Goal: Information Seeking & Learning: Learn about a topic

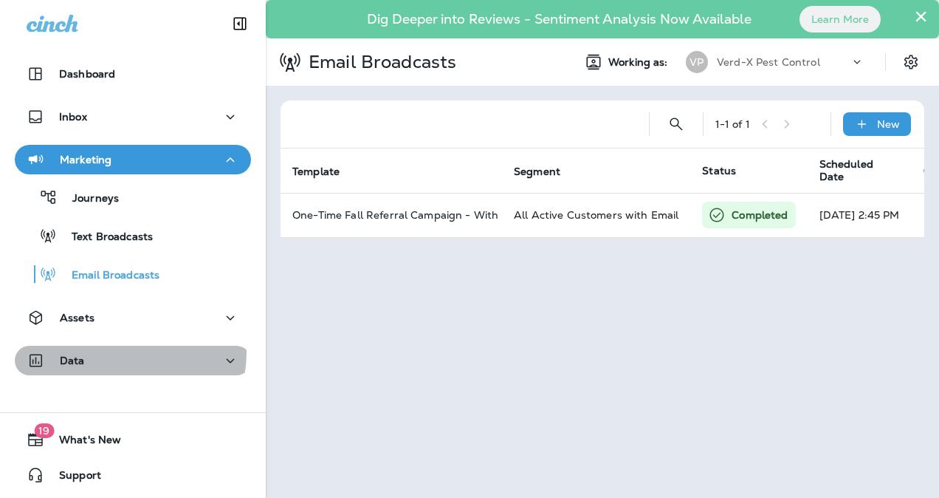
click at [128, 353] on div "Data" at bounding box center [133, 360] width 213 height 18
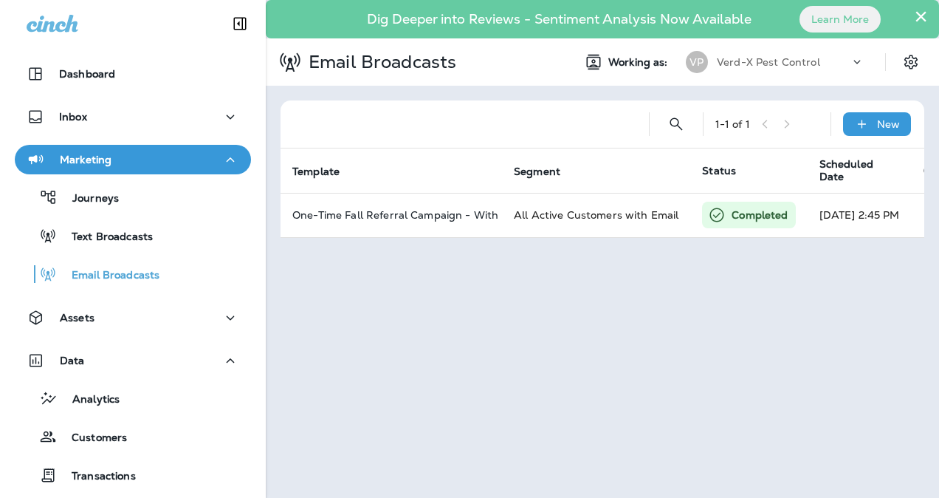
scroll to position [133, 0]
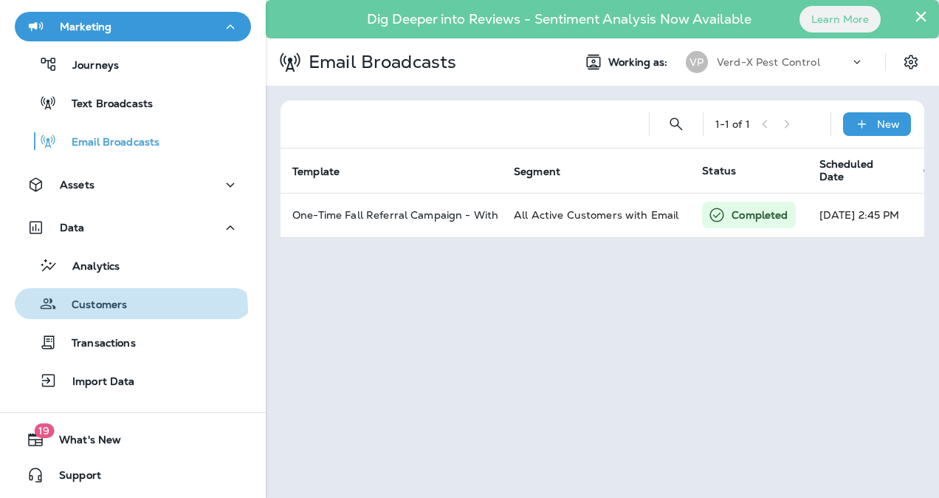
click at [130, 310] on div "Customers" at bounding box center [133, 303] width 224 height 22
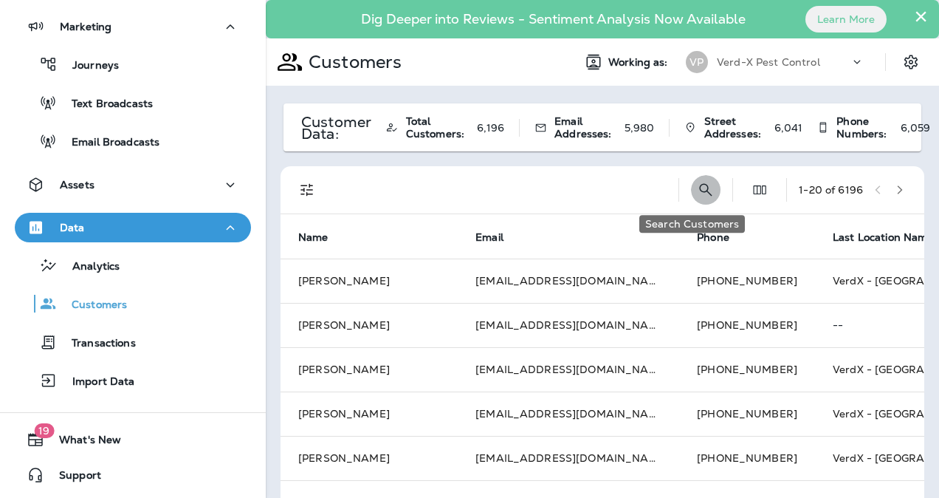
click at [697, 183] on icon "Search Customers" at bounding box center [706, 190] width 18 height 18
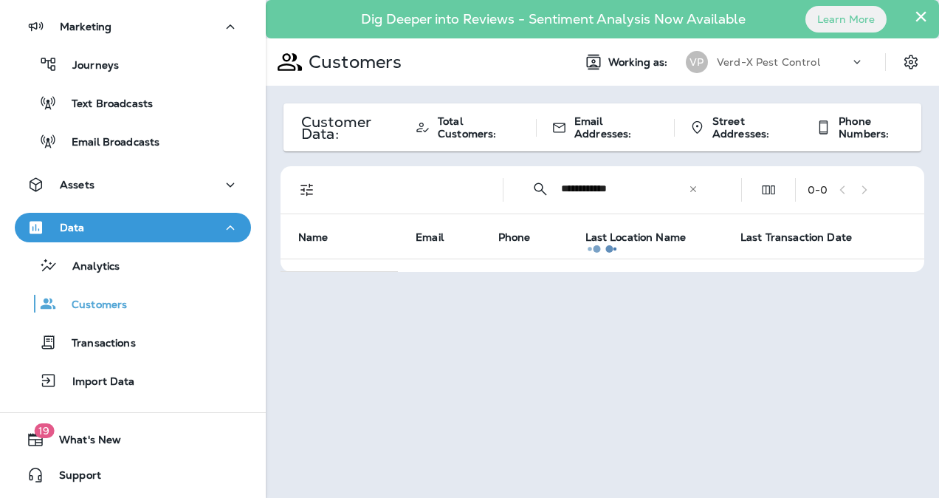
type input "**********"
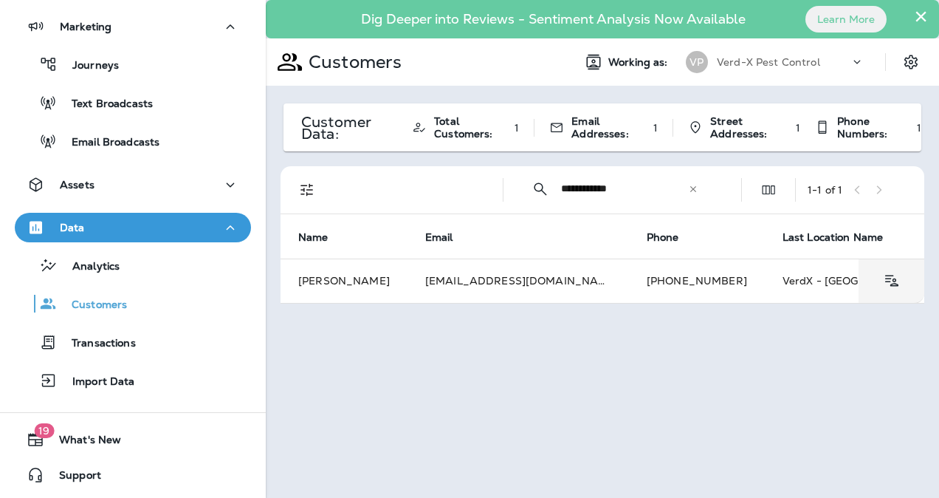
click at [629, 281] on td "[PHONE_NUMBER]" at bounding box center [697, 280] width 136 height 44
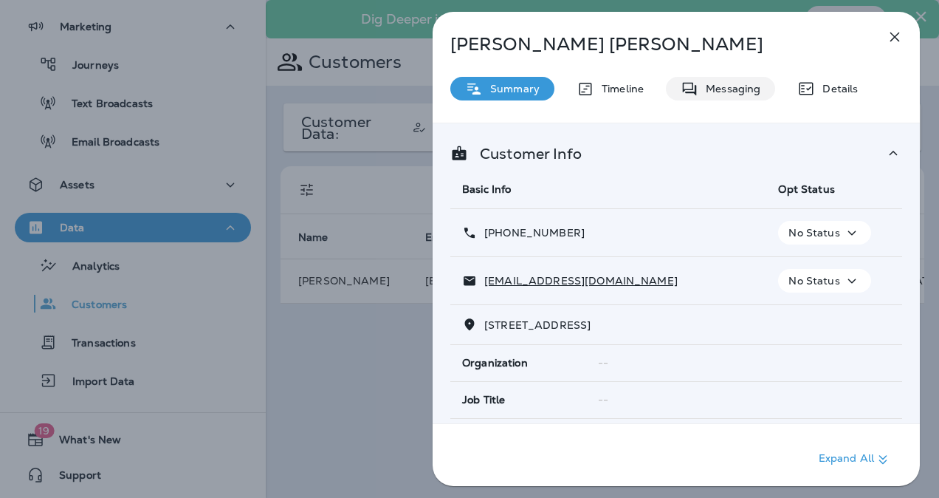
click at [728, 99] on div "Messaging" at bounding box center [720, 89] width 109 height 24
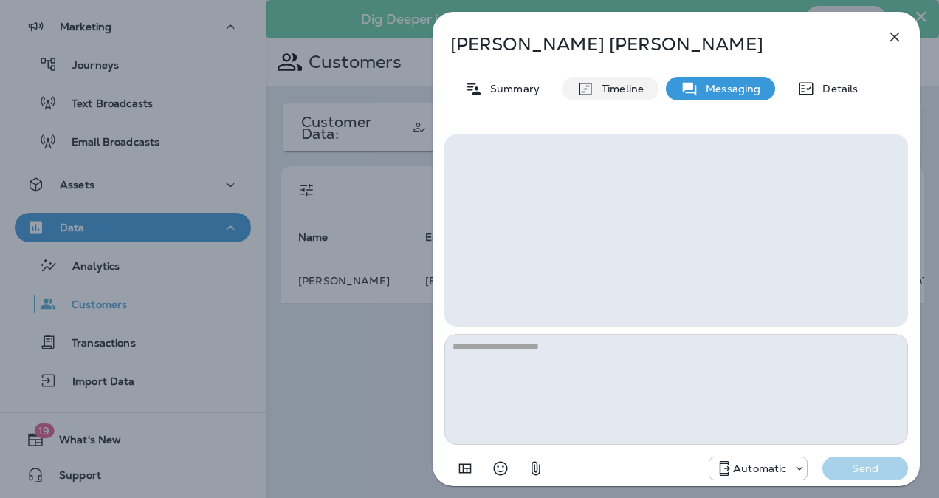
click at [602, 97] on div "Timeline" at bounding box center [610, 89] width 97 height 24
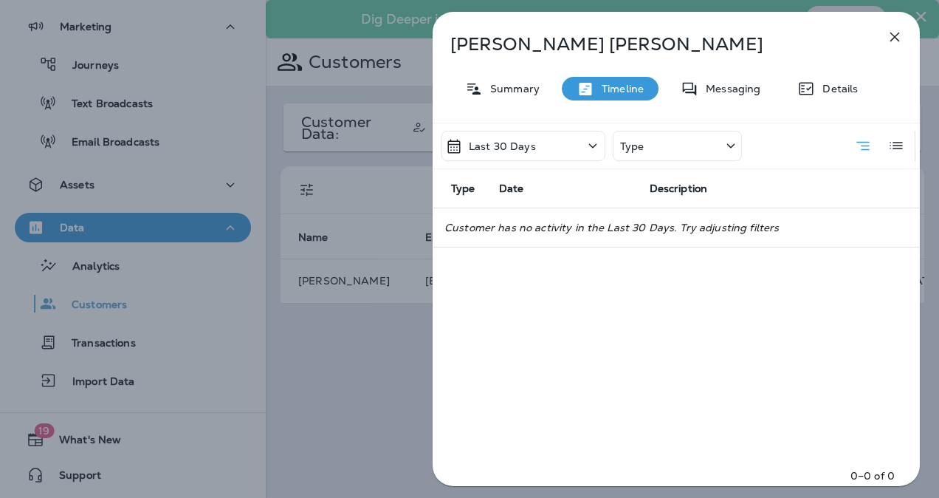
click at [549, 145] on div "Last 30 Days" at bounding box center [523, 146] width 164 height 30
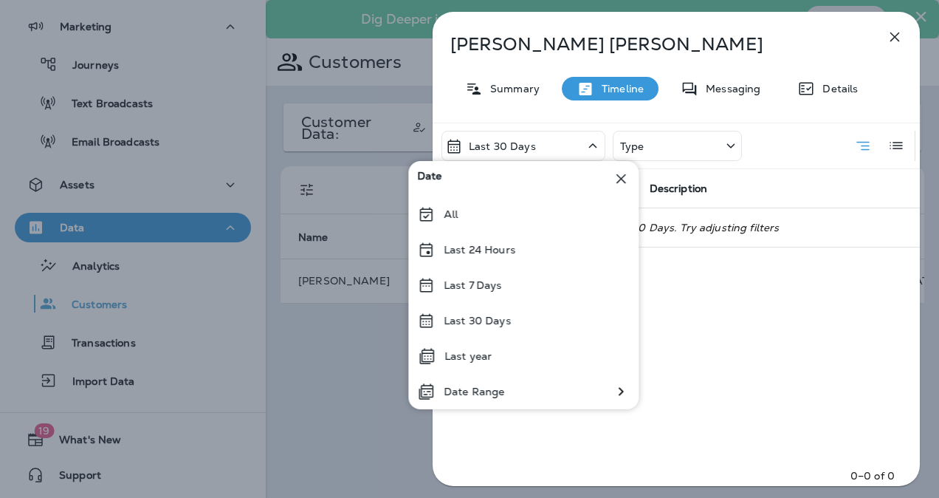
click at [480, 344] on div "Last year" at bounding box center [523, 355] width 230 height 35
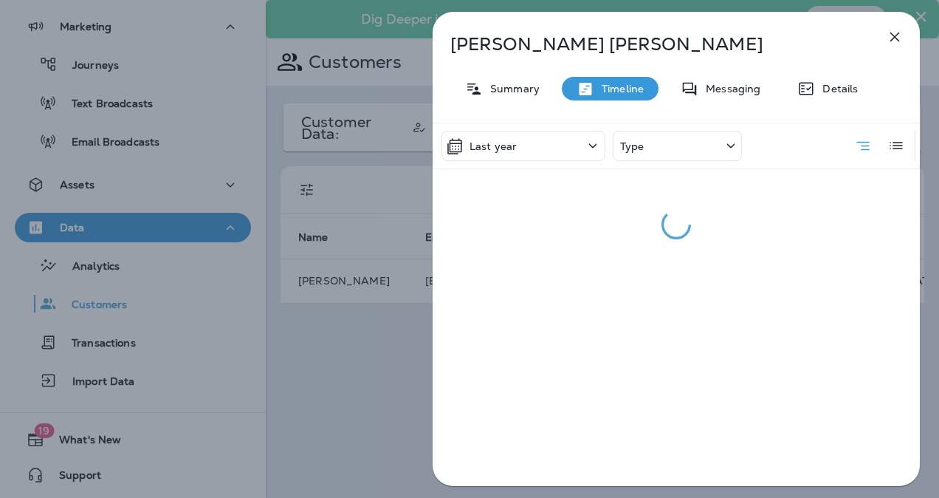
click at [510, 153] on div "Last year" at bounding box center [481, 146] width 72 height 18
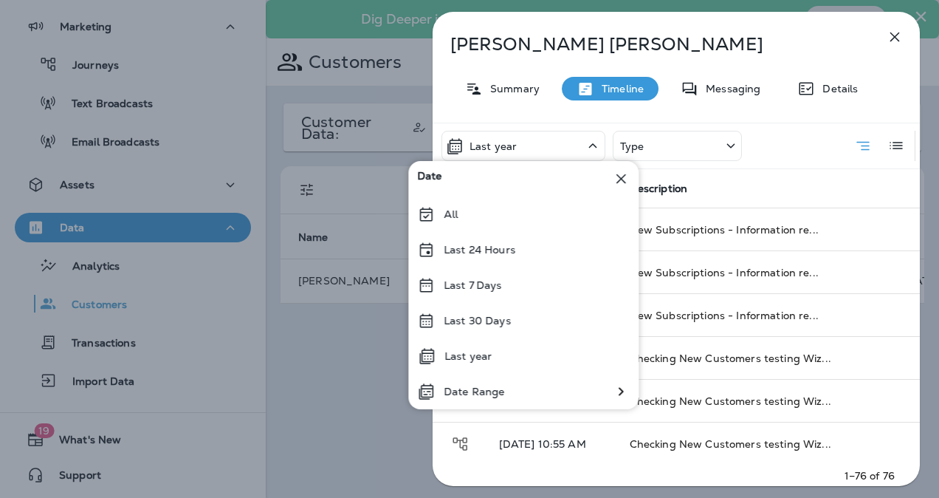
click at [452, 208] on p "All" at bounding box center [451, 214] width 14 height 12
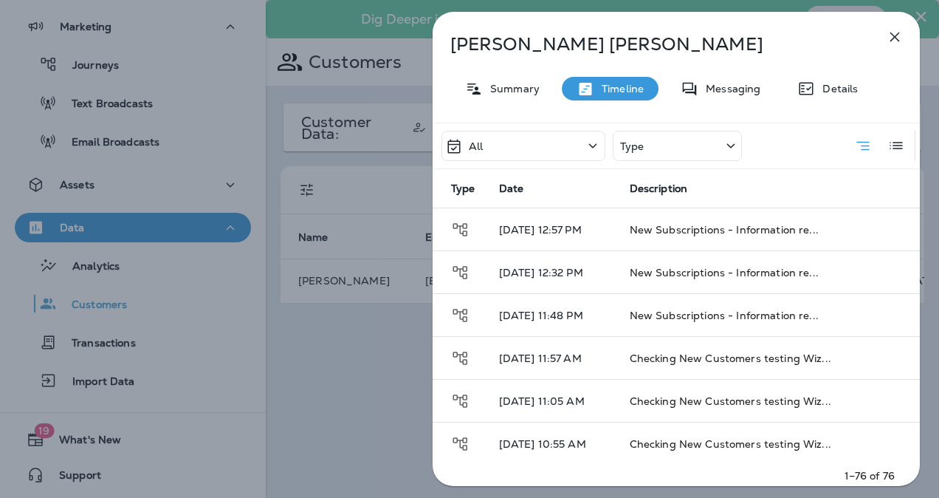
click at [647, 151] on div "Type" at bounding box center [677, 146] width 129 height 30
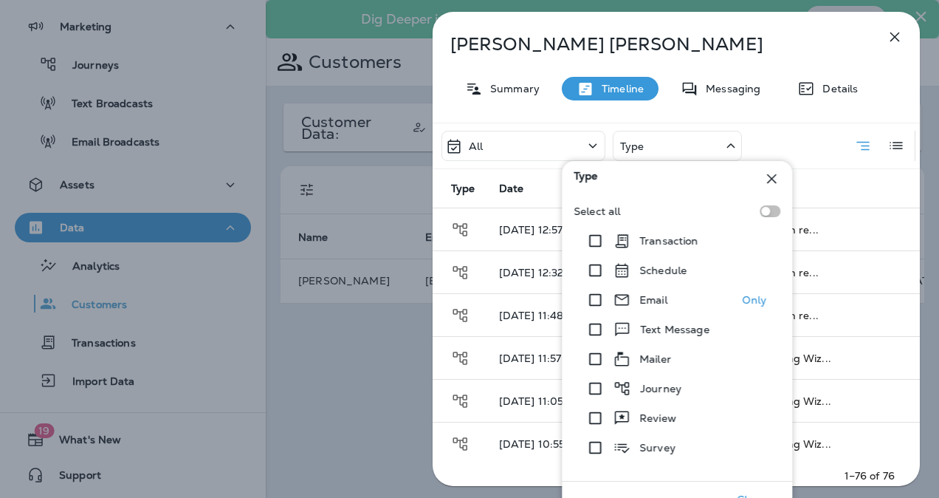
click at [645, 295] on p "Email" at bounding box center [653, 300] width 28 height 12
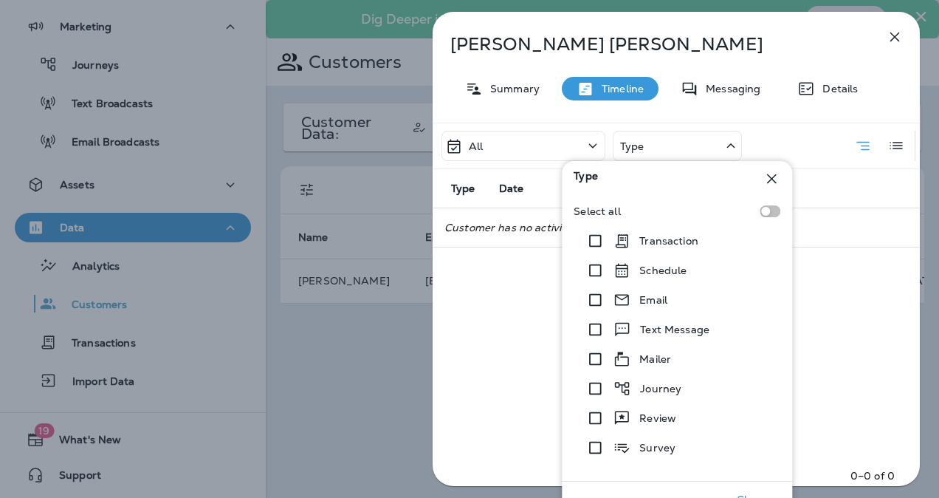
click at [495, 300] on div "All Type Type Date Description Customer has no activity in the All. Try adjusti…" at bounding box center [676, 309] width 487 height 372
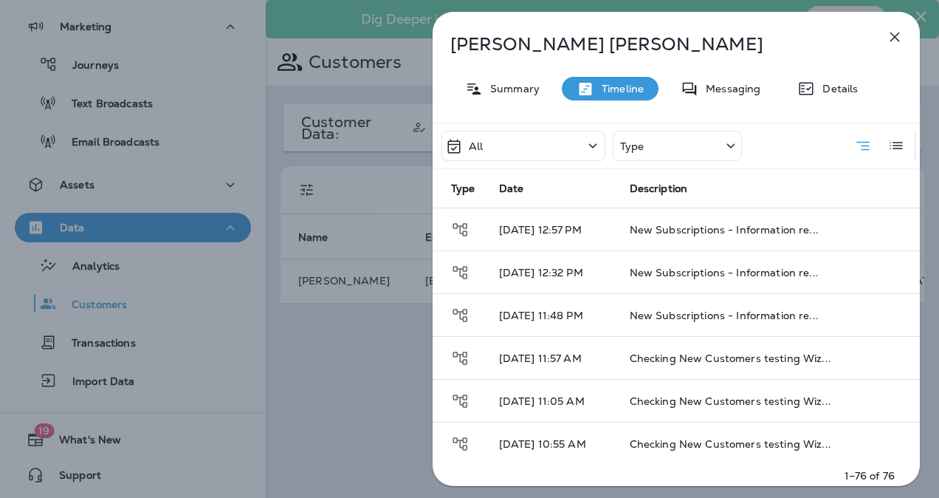
click at [658, 149] on div "Type" at bounding box center [677, 146] width 129 height 30
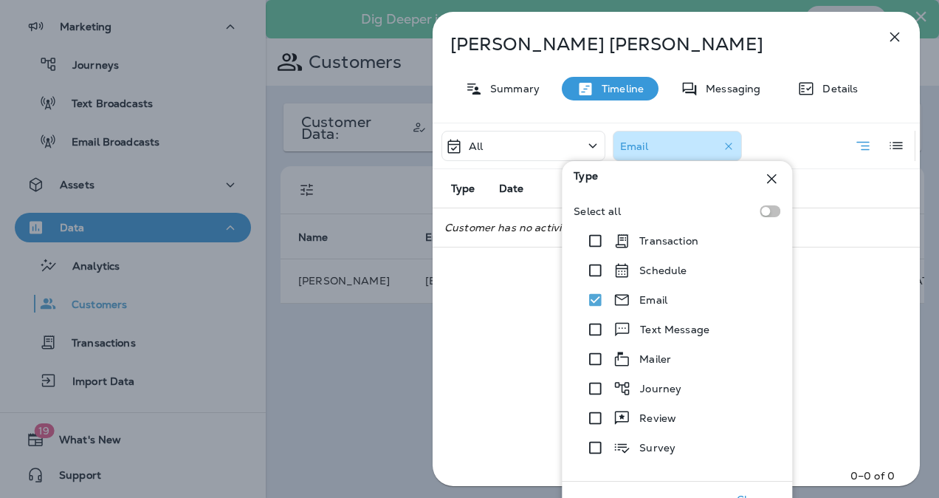
click at [824, 277] on div "All Email Type Date Description Customer has no activity with these filters 0–0…" at bounding box center [676, 309] width 487 height 372
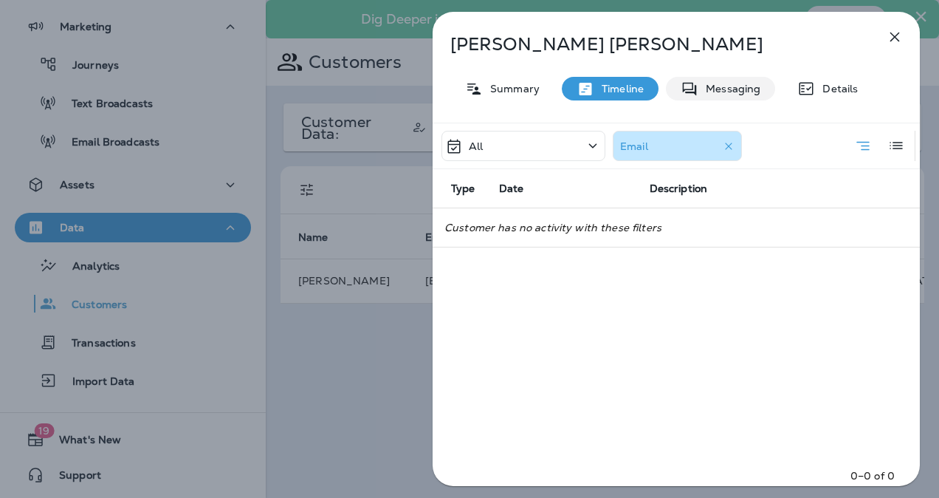
click at [726, 77] on div "Messaging" at bounding box center [720, 89] width 109 height 24
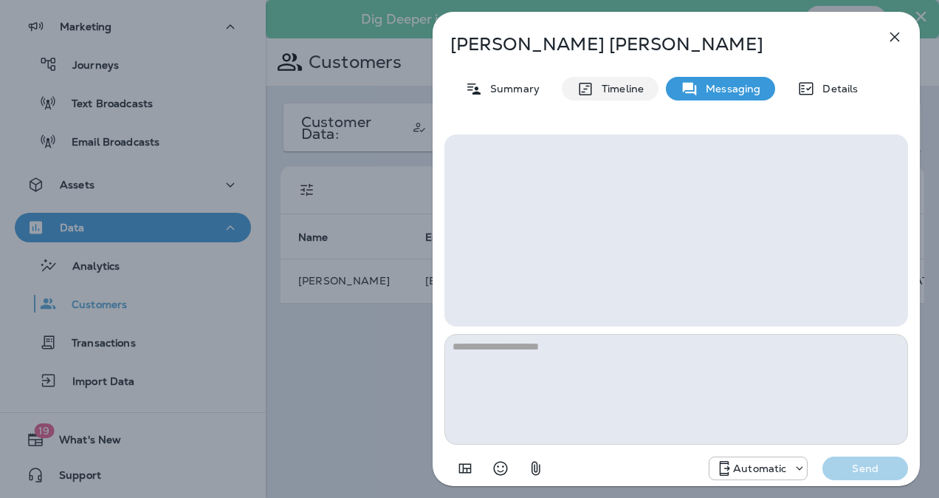
click at [602, 84] on p "Timeline" at bounding box center [618, 89] width 49 height 12
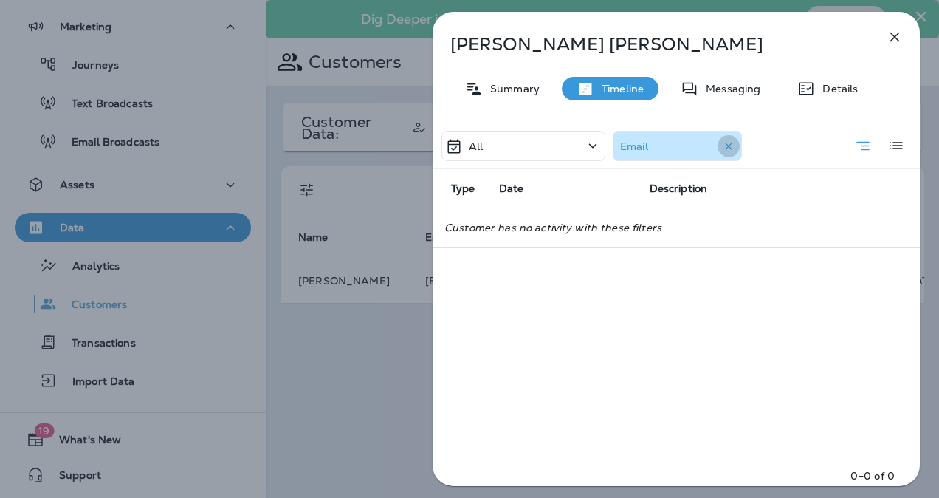
click at [730, 144] on icon "button" at bounding box center [728, 145] width 7 height 7
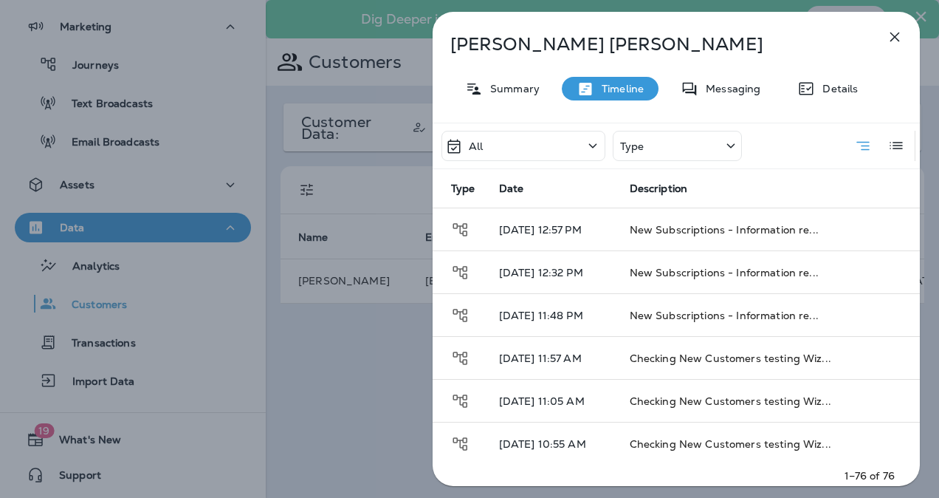
click at [648, 143] on div "Type" at bounding box center [677, 146] width 129 height 30
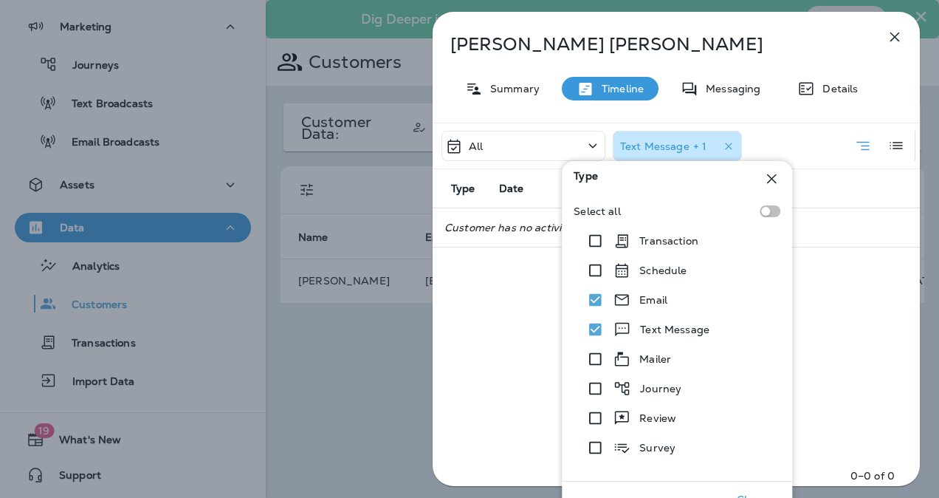
click at [770, 180] on icon at bounding box center [772, 179] width 10 height 10
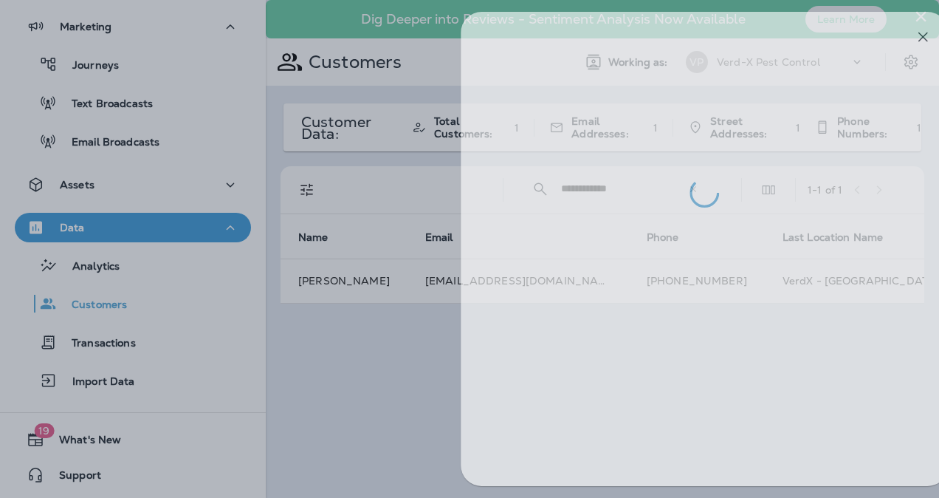
click at [248, 430] on div at bounding box center [497, 249] width 939 height 498
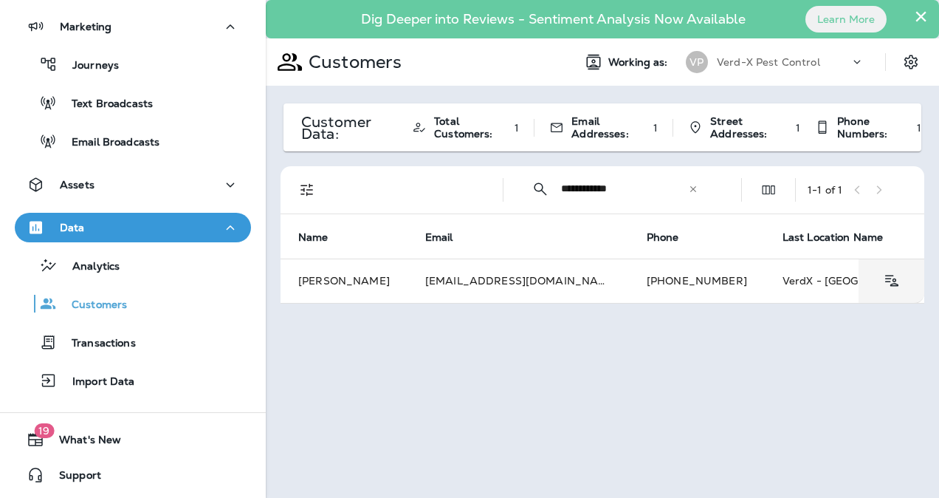
click at [471, 284] on td "[EMAIL_ADDRESS][DOMAIN_NAME]" at bounding box center [518, 280] width 221 height 44
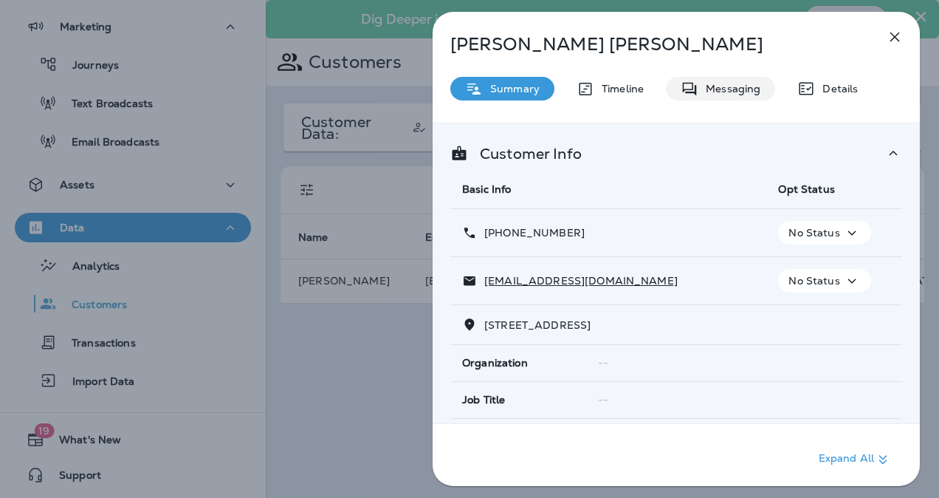
click at [712, 93] on p "Messaging" at bounding box center [729, 89] width 62 height 12
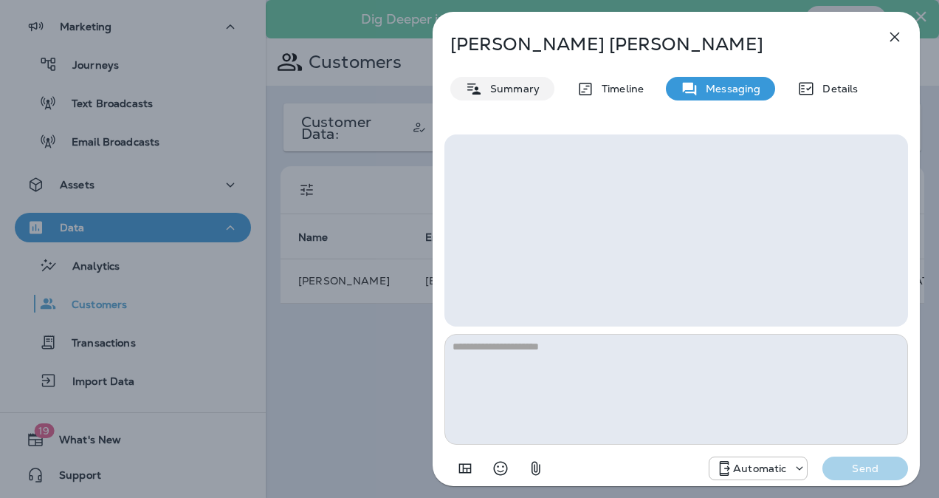
click at [512, 89] on p "Summary" at bounding box center [511, 89] width 57 height 12
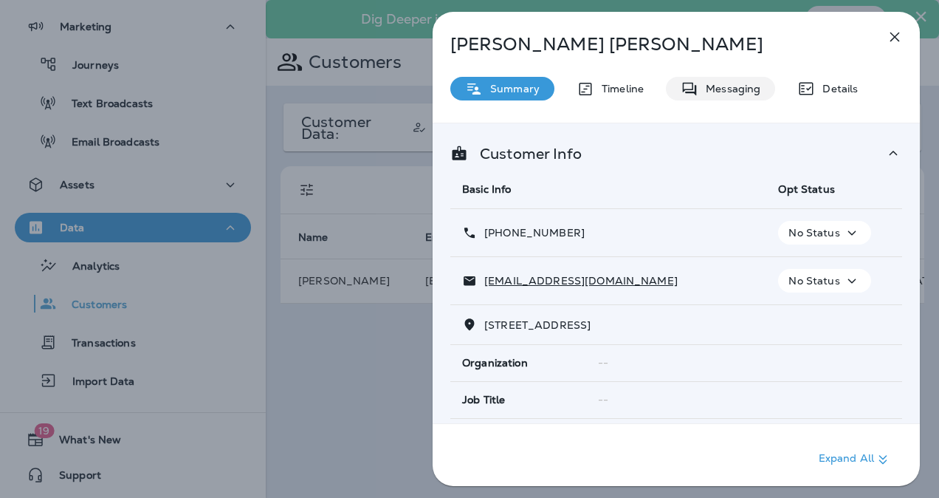
click at [714, 90] on p "Messaging" at bounding box center [729, 89] width 62 height 12
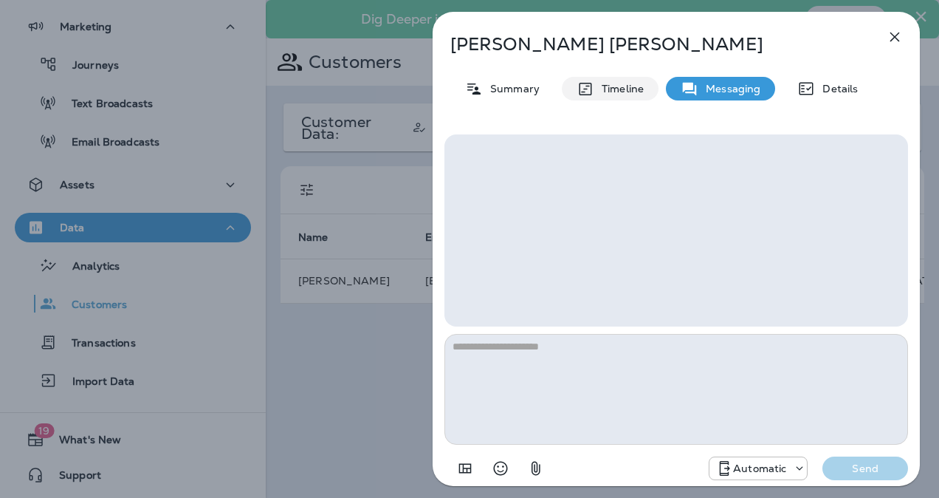
click at [603, 83] on p "Timeline" at bounding box center [618, 89] width 49 height 12
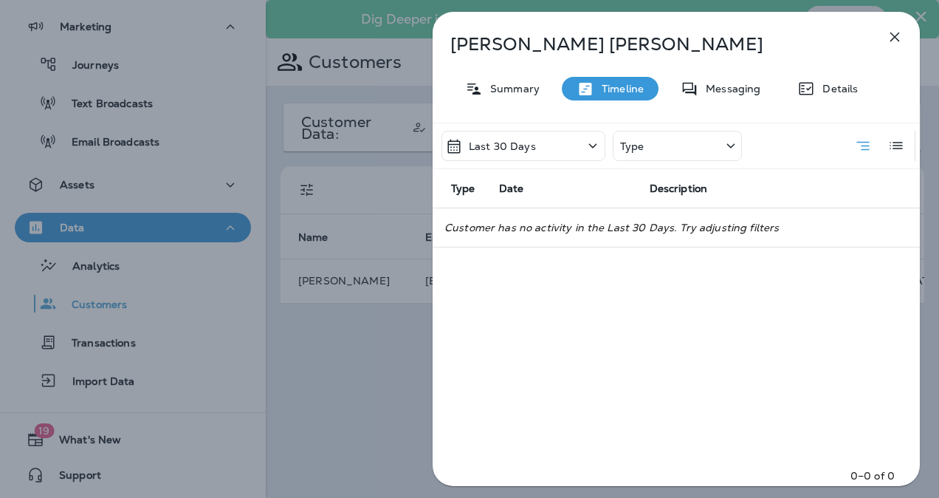
click at [678, 142] on div "Type" at bounding box center [677, 146] width 129 height 30
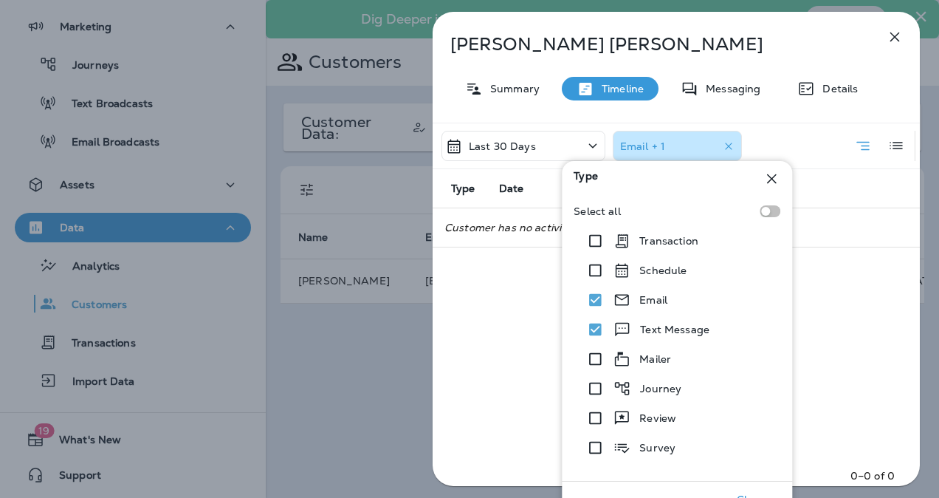
click at [464, 334] on div "Last 30 Days Email + 1 Type Date Description Customer has no activity with thes…" at bounding box center [676, 309] width 487 height 372
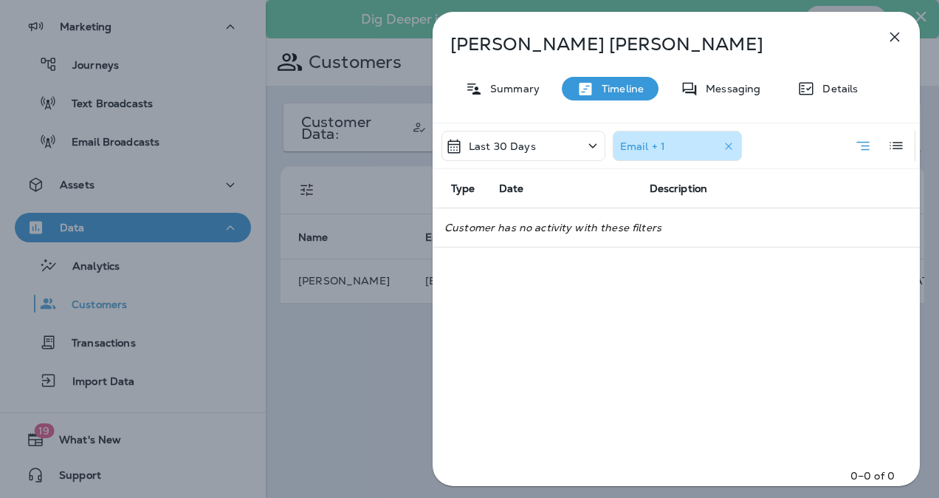
click at [549, 149] on div "Last 30 Days" at bounding box center [523, 146] width 164 height 30
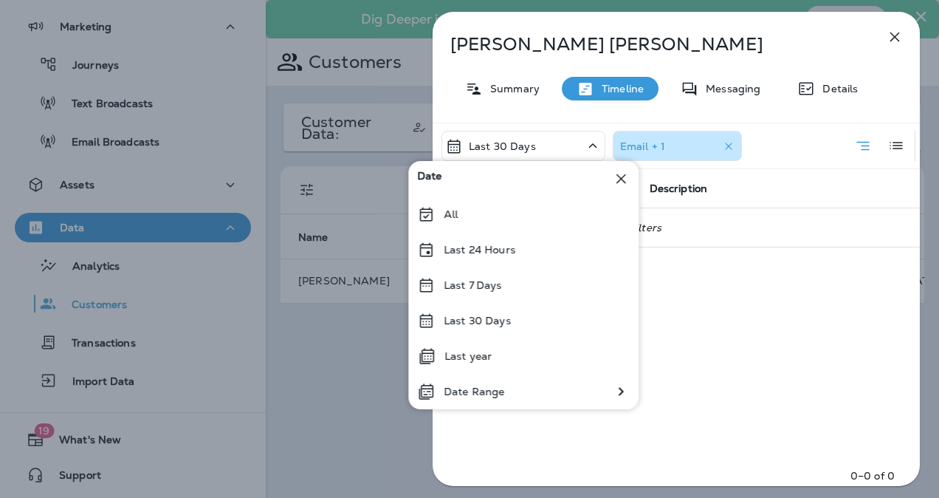
click at [443, 213] on div "All" at bounding box center [523, 213] width 230 height 35
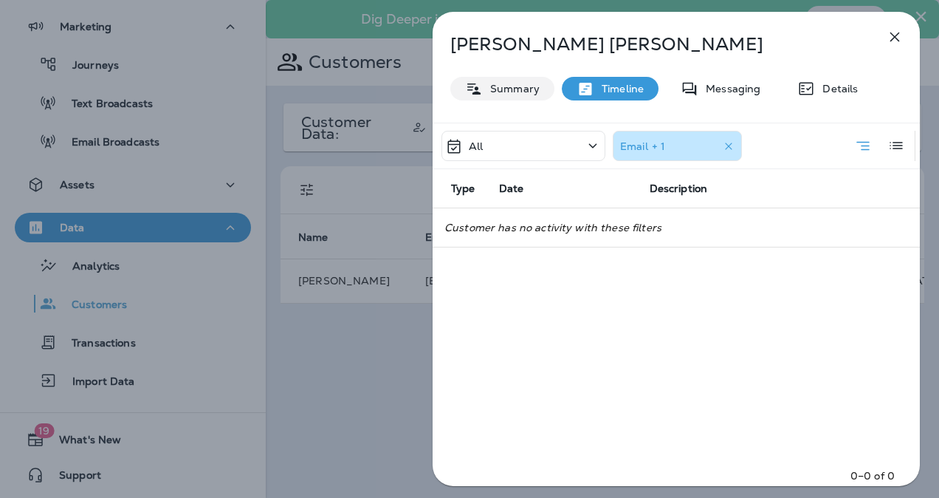
click at [504, 83] on p "Summary" at bounding box center [511, 89] width 57 height 12
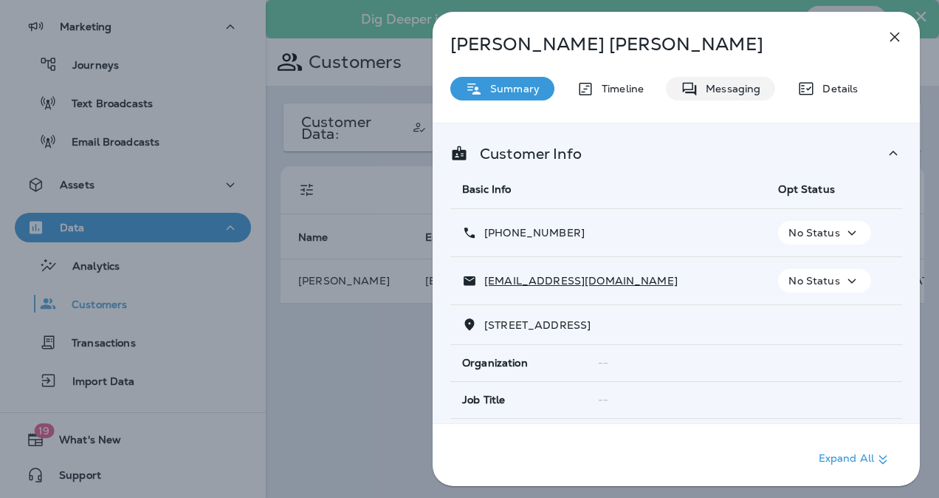
click at [724, 80] on div "Messaging" at bounding box center [720, 89] width 109 height 24
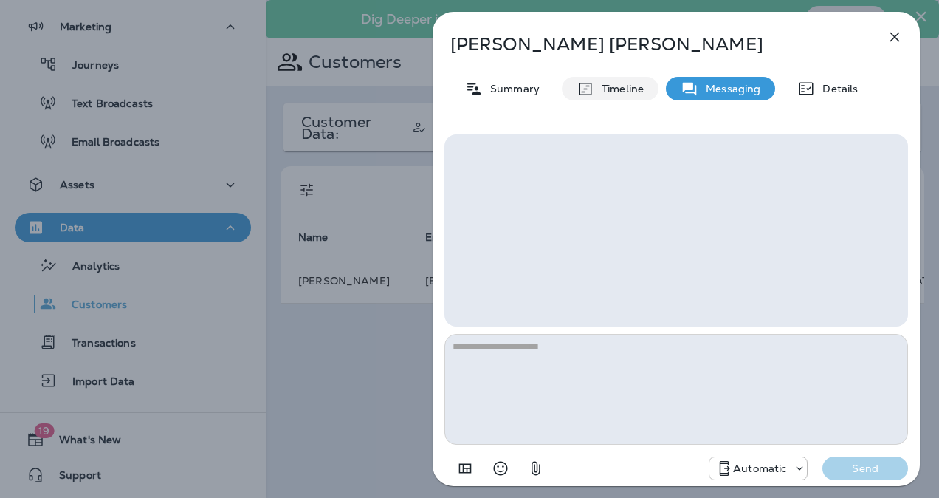
click at [619, 89] on p "Timeline" at bounding box center [618, 89] width 49 height 12
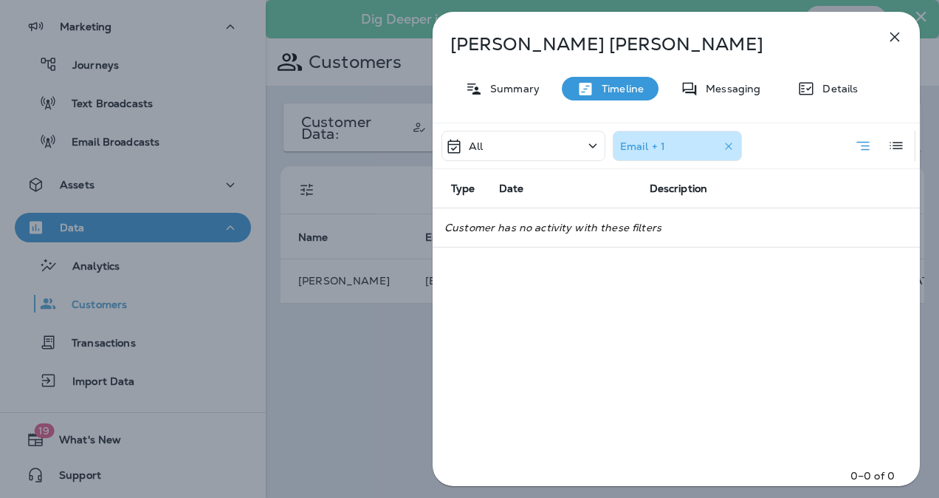
click at [695, 147] on div "Email + 1" at bounding box center [680, 146] width 120 height 22
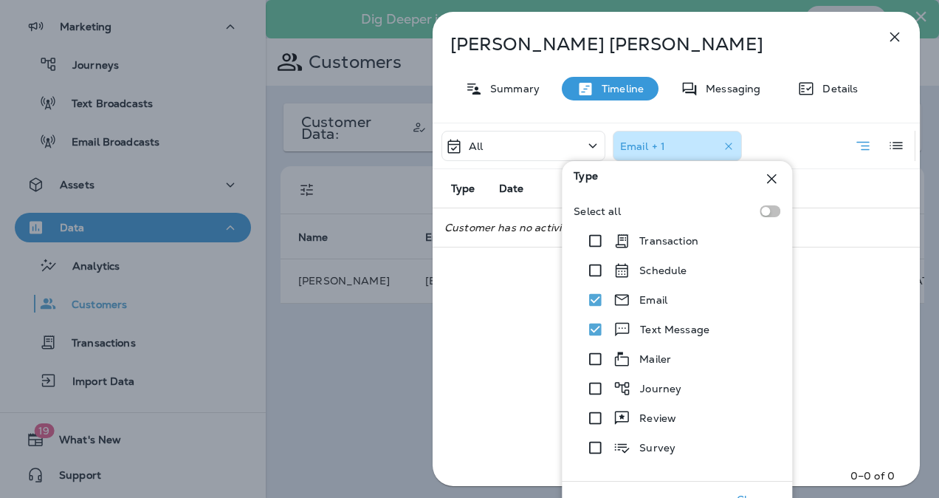
click at [769, 173] on icon at bounding box center [772, 179] width 18 height 18
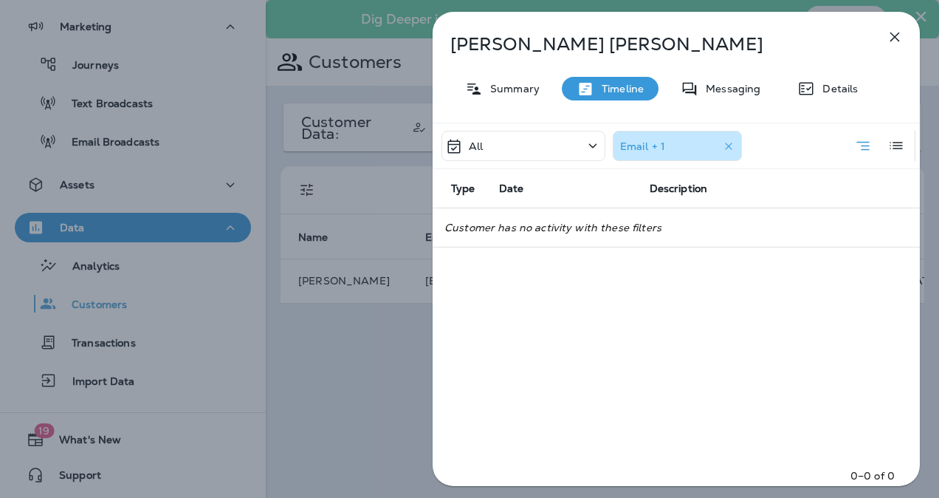
click at [688, 148] on div "Email + 1" at bounding box center [680, 146] width 120 height 22
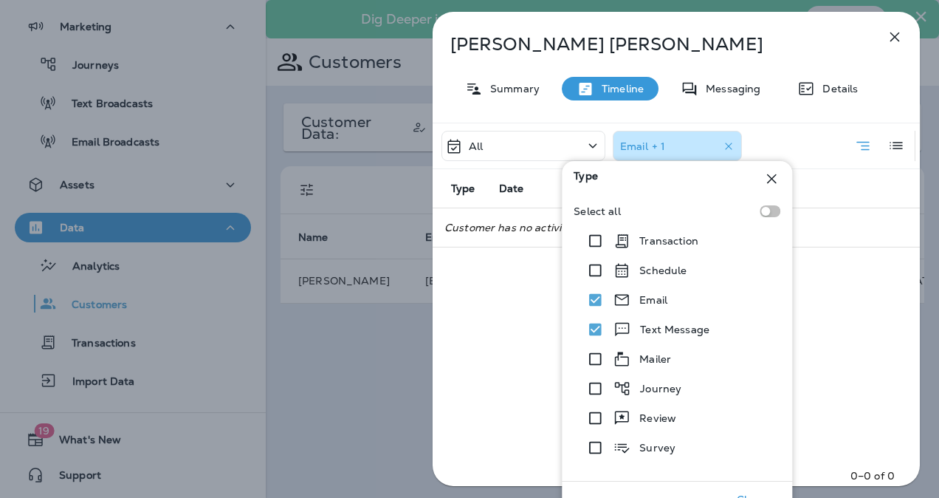
click at [688, 148] on div "Email + 1" at bounding box center [680, 146] width 120 height 22
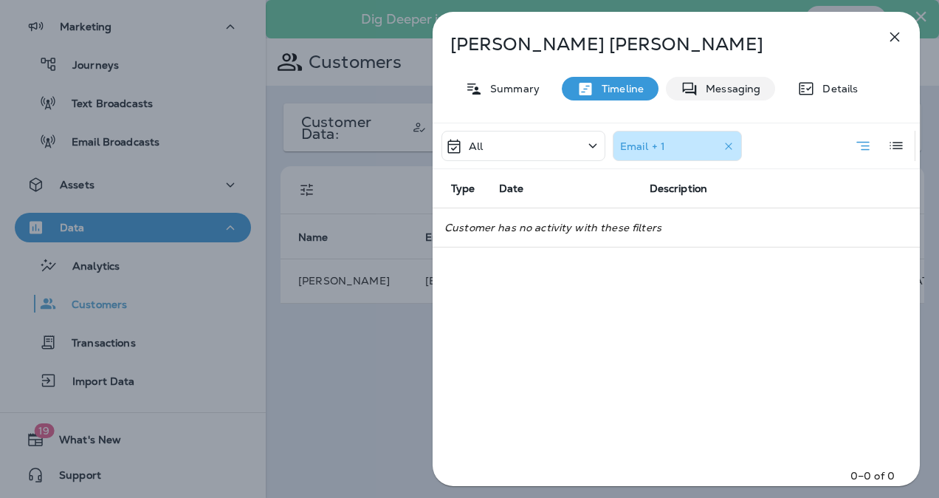
click at [734, 83] on p "Messaging" at bounding box center [729, 89] width 62 height 12
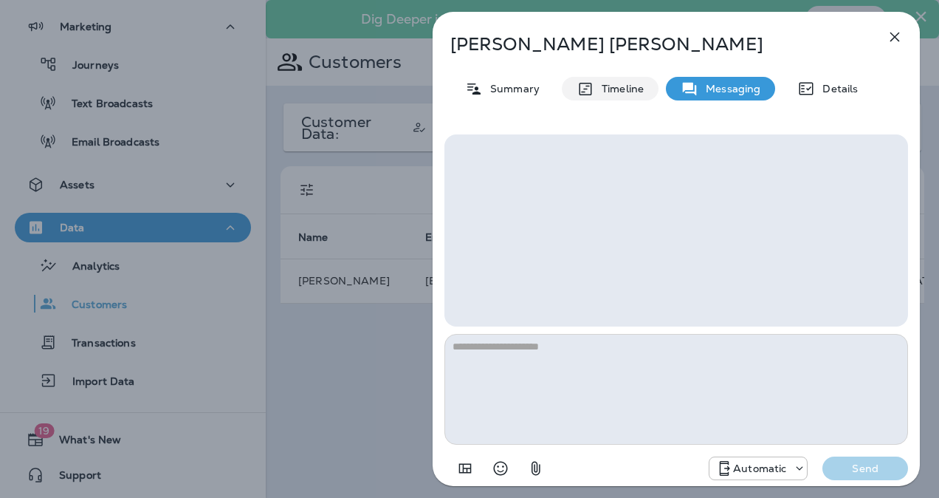
click at [608, 97] on div "Timeline" at bounding box center [610, 89] width 97 height 24
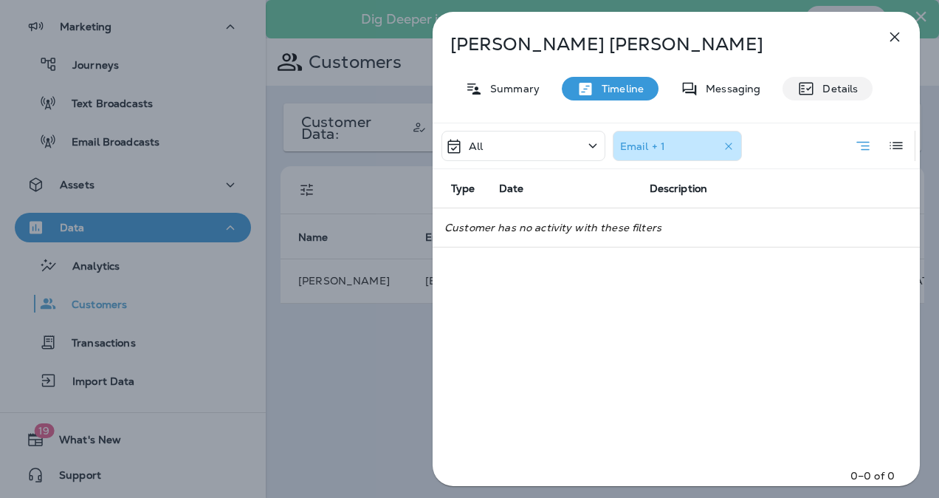
click at [833, 92] on p "Details" at bounding box center [836, 89] width 43 height 12
